Goal: Information Seeking & Learning: Understand process/instructions

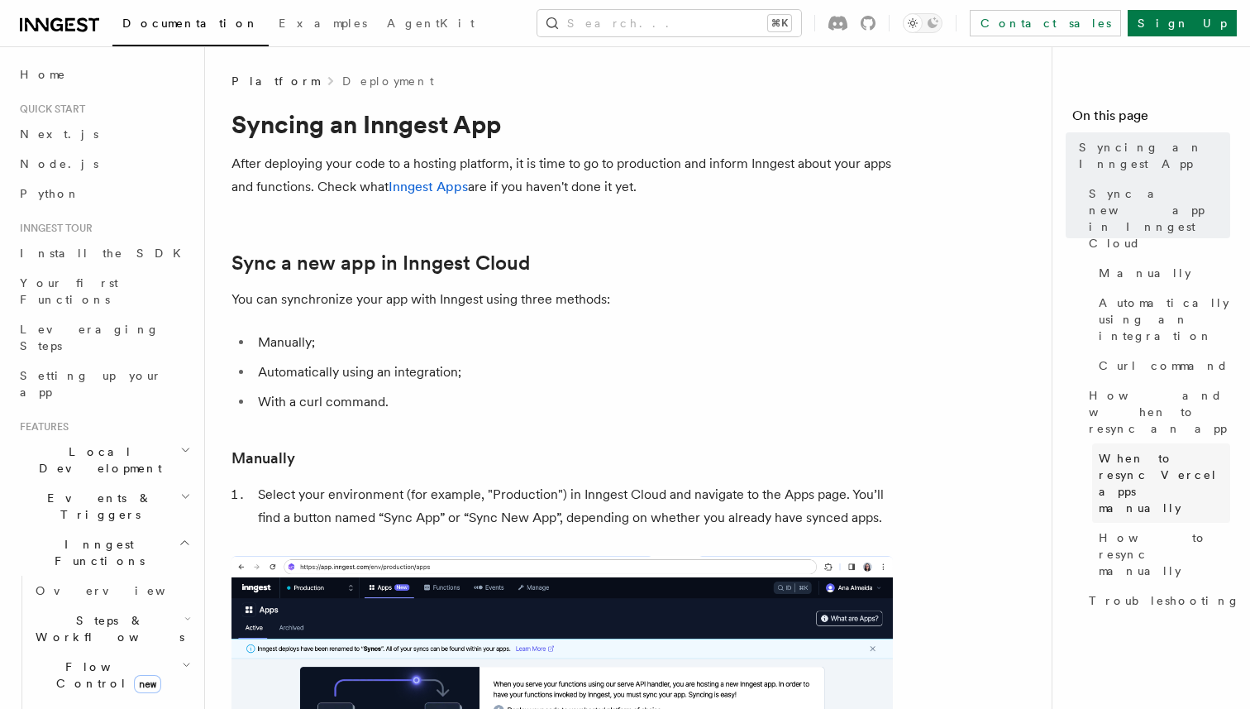
click at [1172, 450] on span "When to resync Vercel apps manually" at bounding box center [1164, 483] width 131 height 66
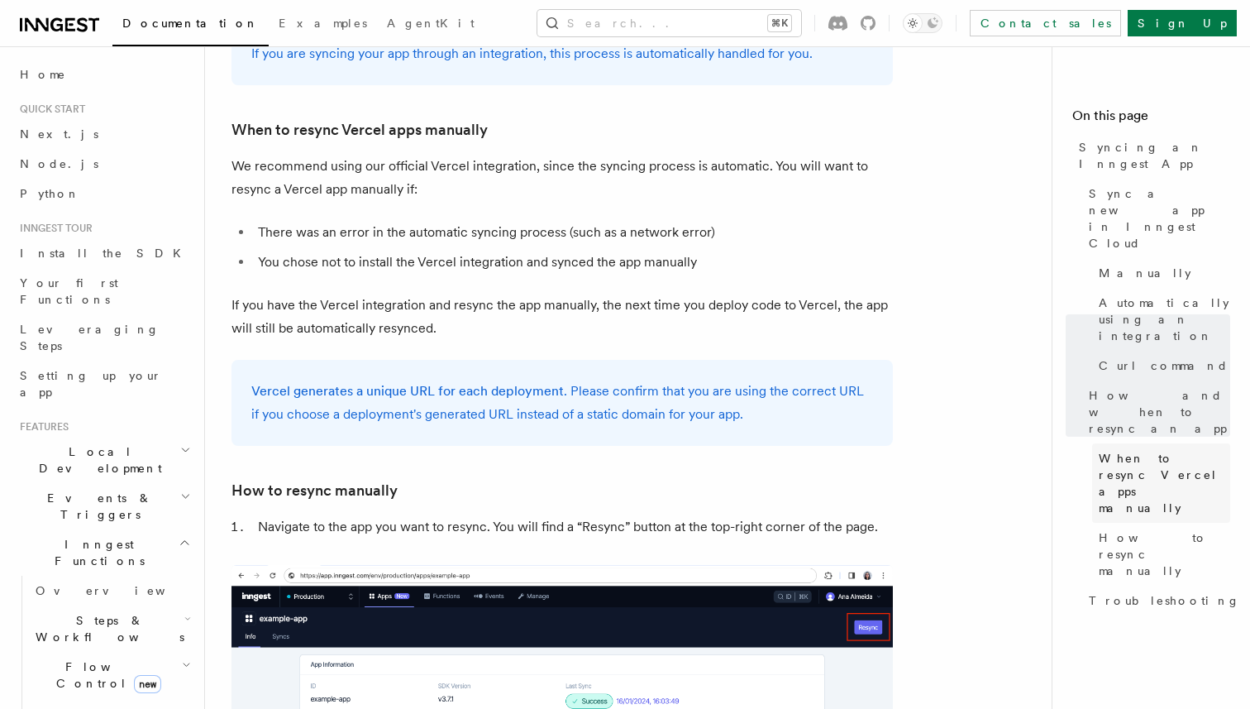
scroll to position [3059, 0]
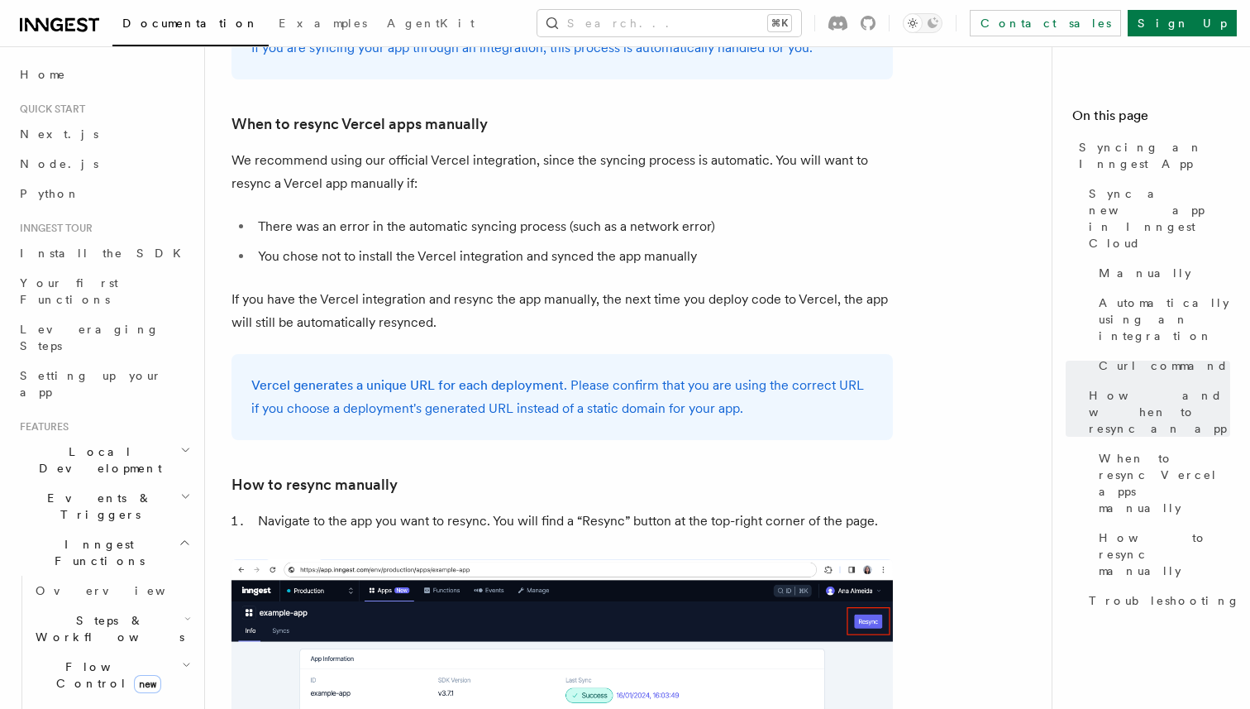
click at [644, 149] on p "We recommend using our official Vercel integration, since the syncing process i…" at bounding box center [562, 172] width 661 height 46
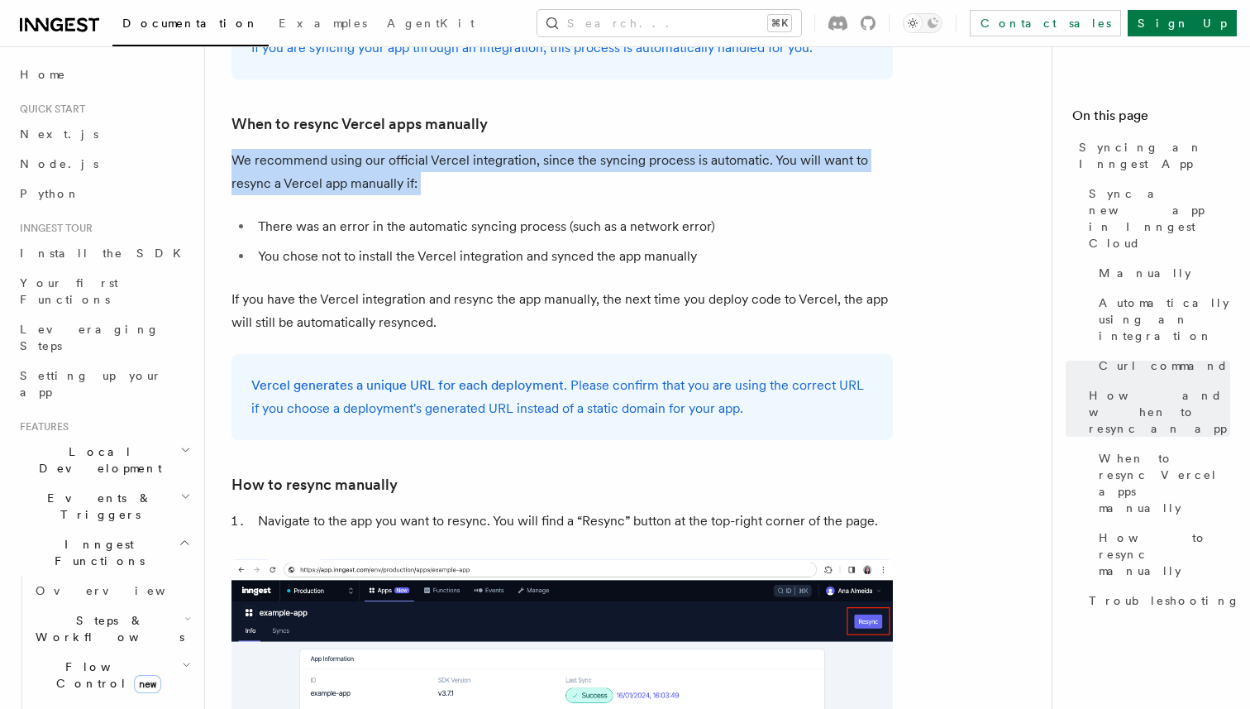
click at [644, 149] on p "We recommend using our official Vercel integration, since the syncing process i…" at bounding box center [562, 172] width 661 height 46
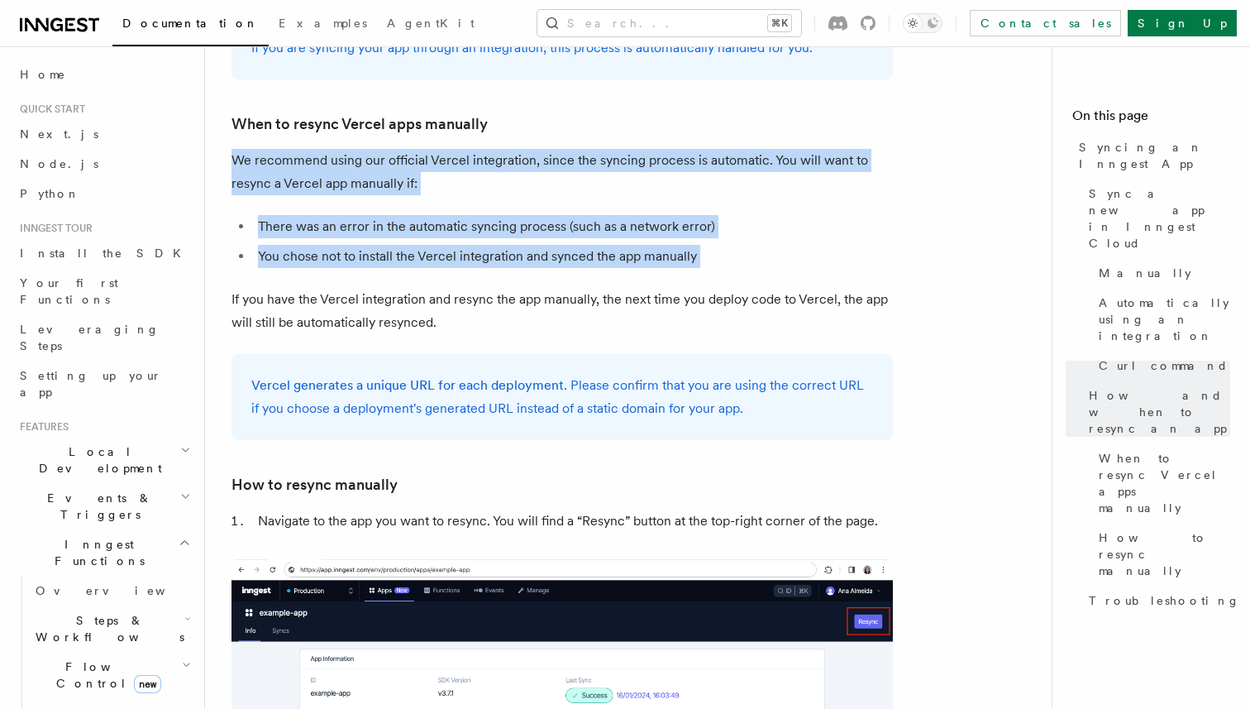
click at [694, 245] on li "You chose not to install the Vercel integration and synced the app manually" at bounding box center [573, 256] width 640 height 23
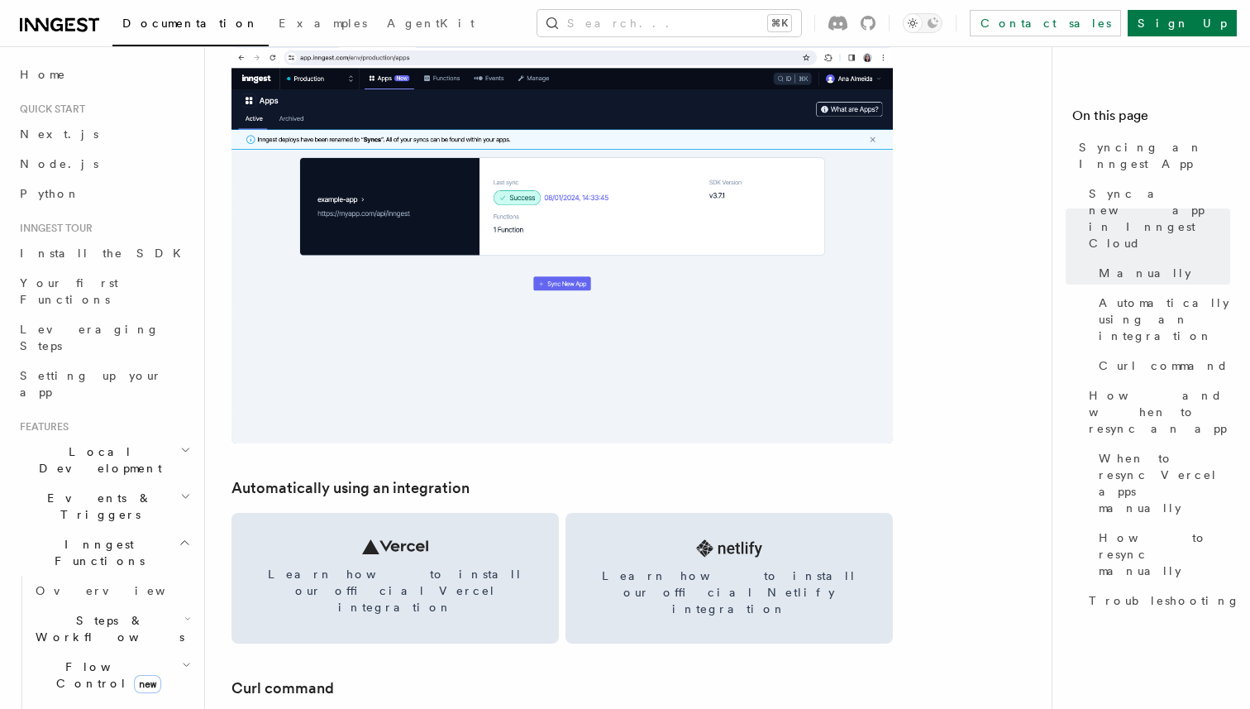
scroll to position [1998, 0]
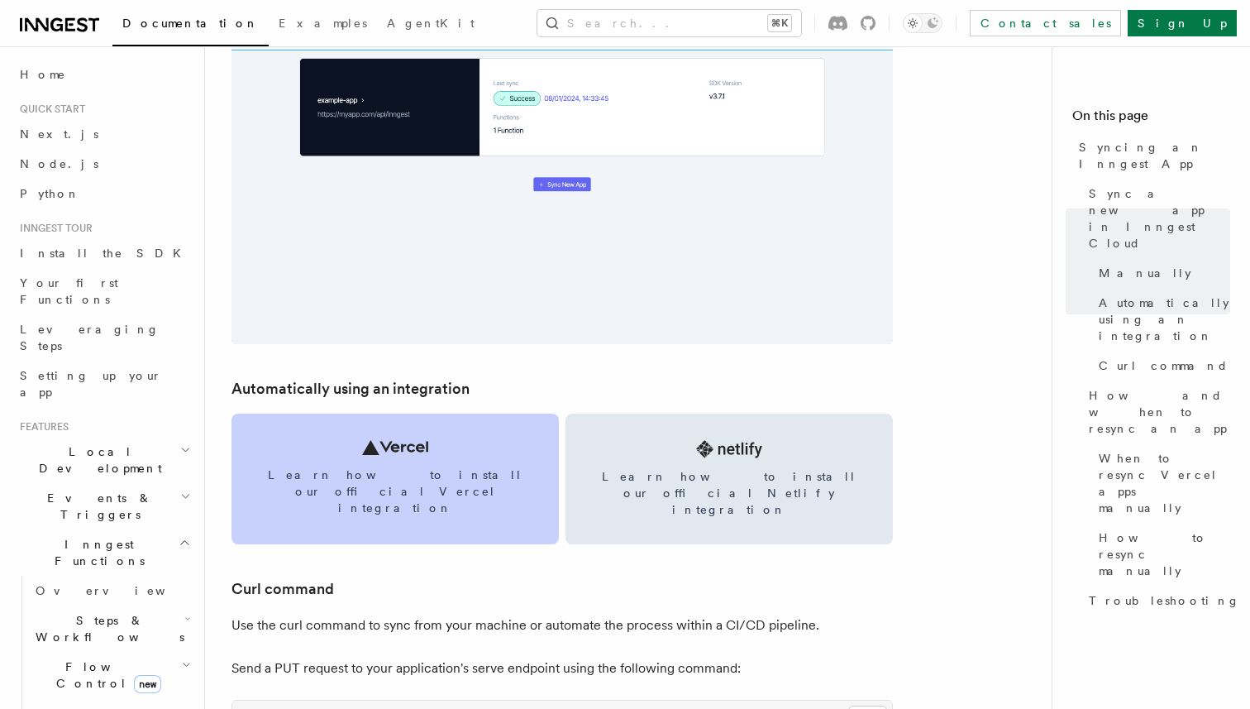
click at [420, 435] on link "Learn how to install our official Vercel integration" at bounding box center [395, 478] width 327 height 131
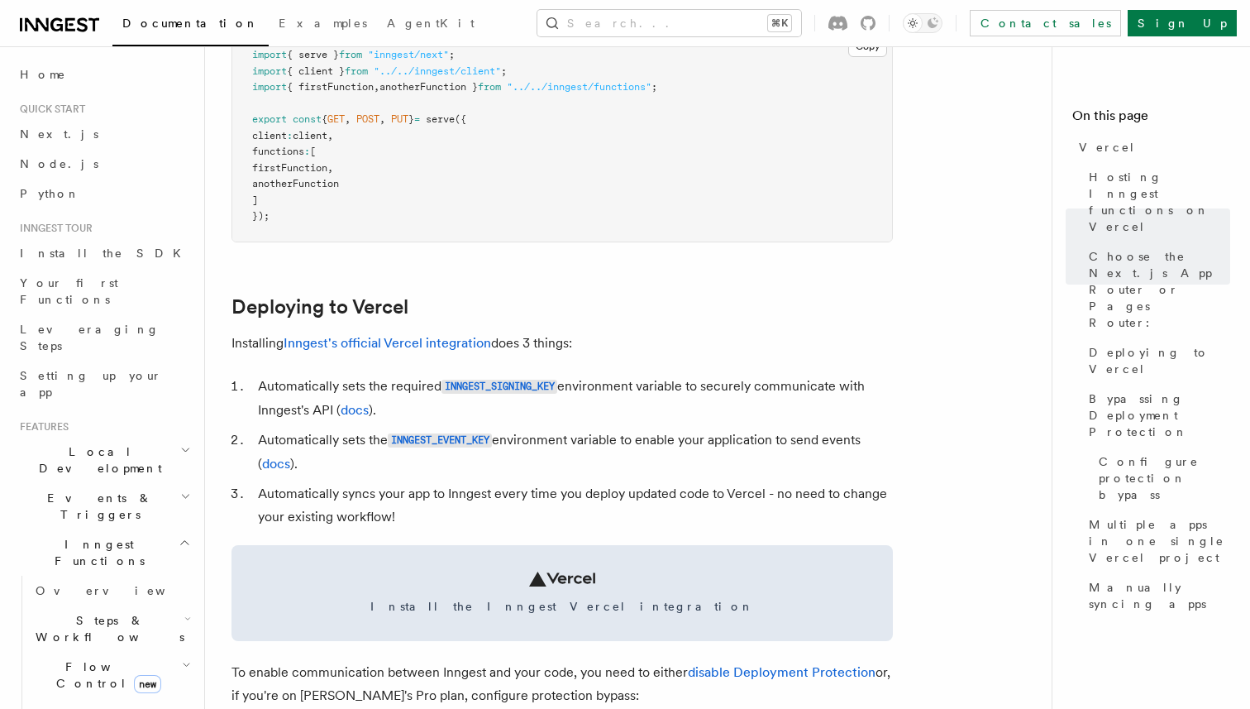
scroll to position [537, 0]
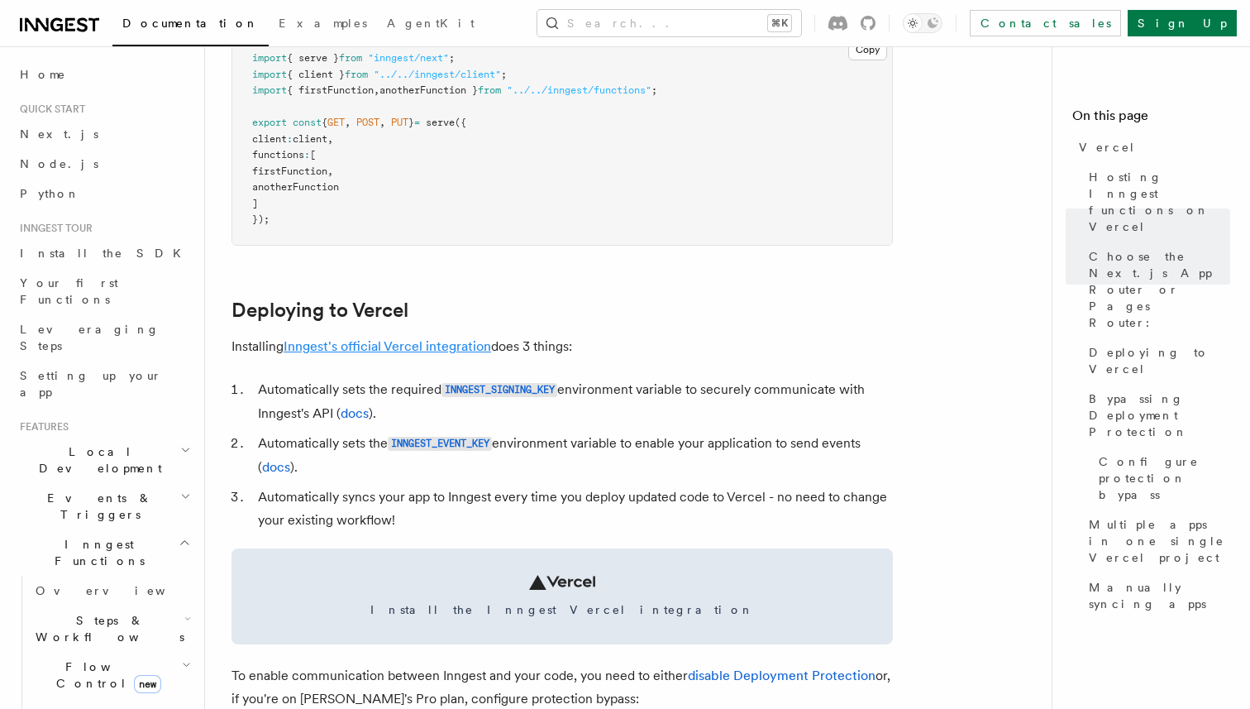
click at [428, 340] on link "Inngest's official Vercel integration" at bounding box center [388, 346] width 208 height 16
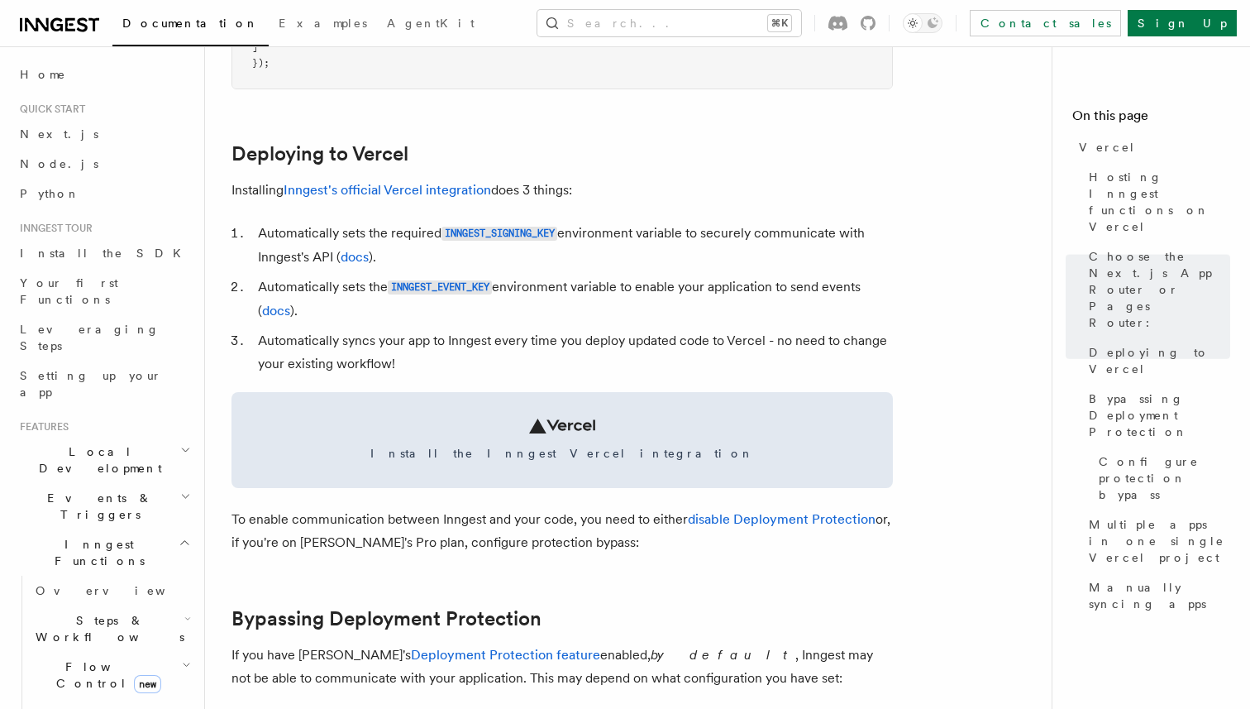
scroll to position [655, 0]
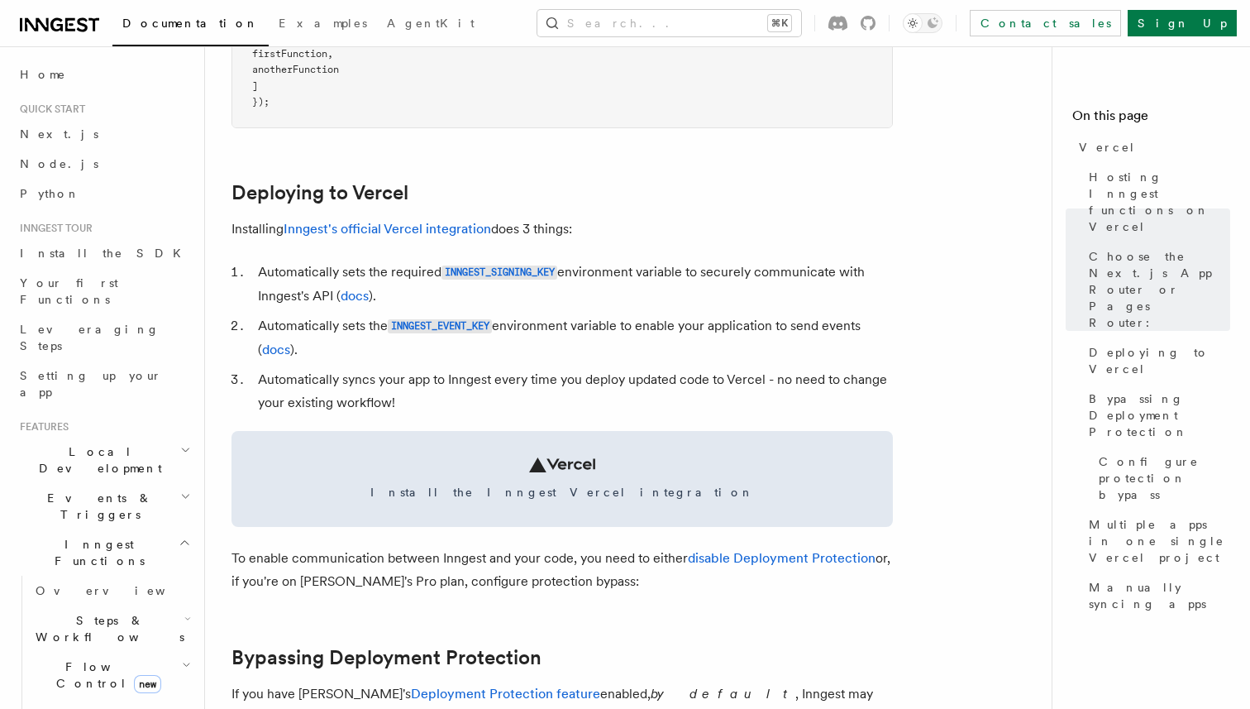
click at [420, 384] on li "Automatically syncs your app to Inngest every time you deploy updated code to V…" at bounding box center [573, 391] width 640 height 46
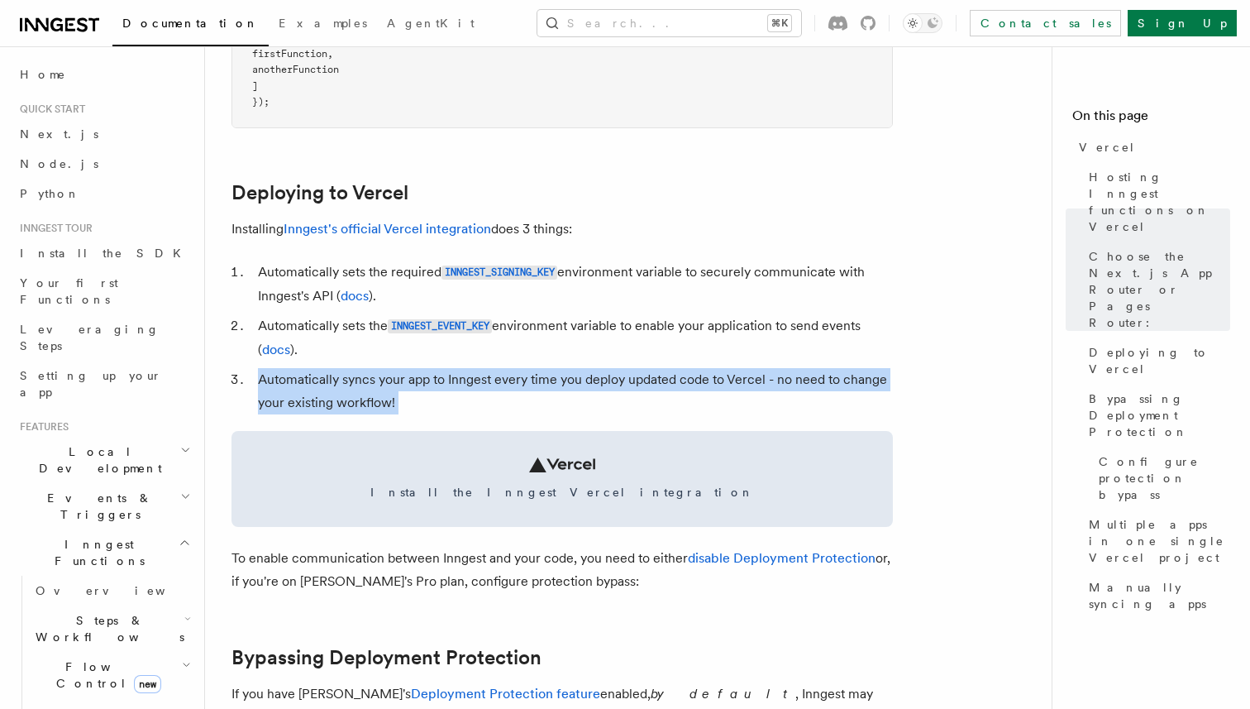
click at [420, 384] on li "Automatically syncs your app to Inngest every time you deploy updated code to V…" at bounding box center [573, 391] width 640 height 46
click at [824, 561] on link "disable Deployment Protection" at bounding box center [782, 558] width 188 height 16
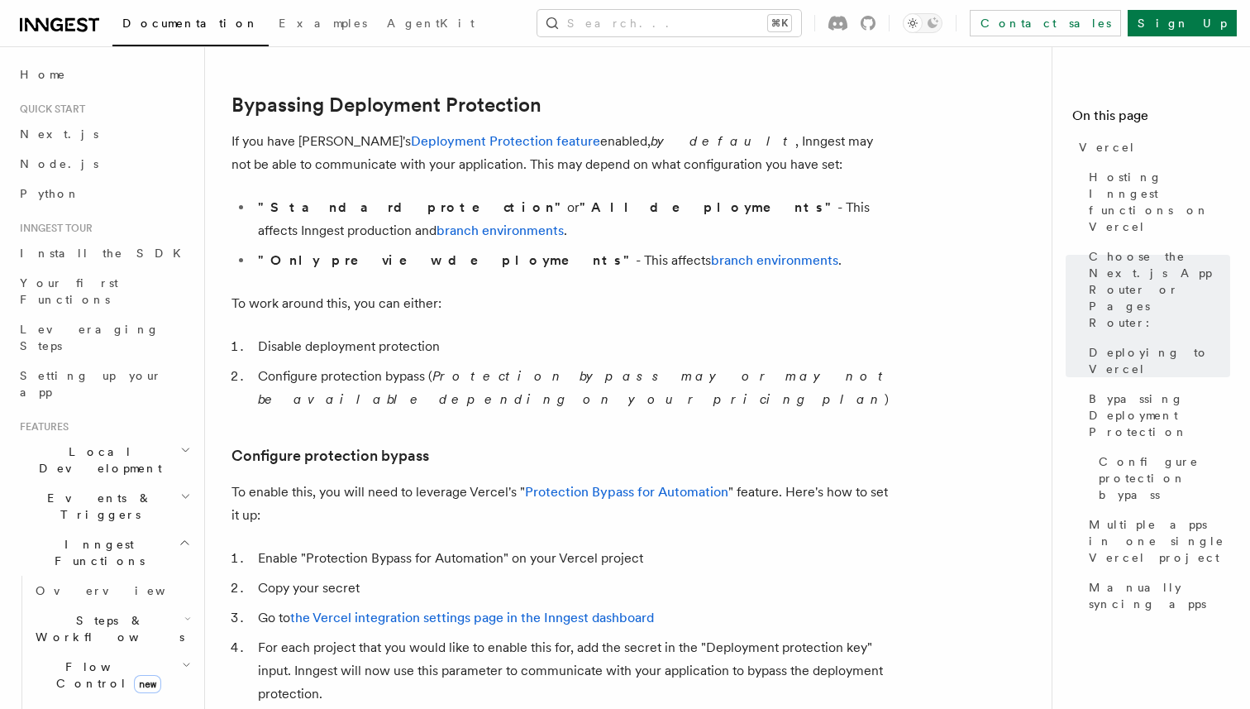
scroll to position [1222, 0]
